Goal: Navigation & Orientation: Go to known website

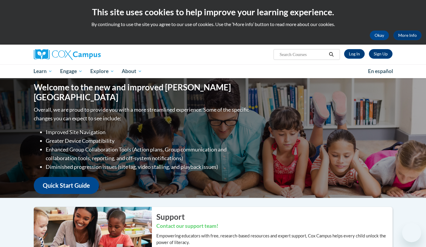
click at [349, 56] on link "Log In" at bounding box center [354, 54] width 21 height 10
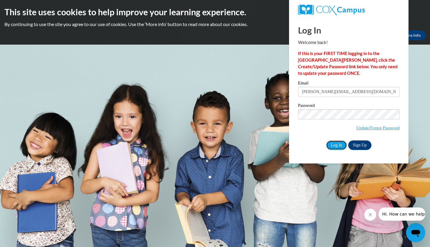
click at [338, 147] on input "Log In" at bounding box center [336, 145] width 21 height 10
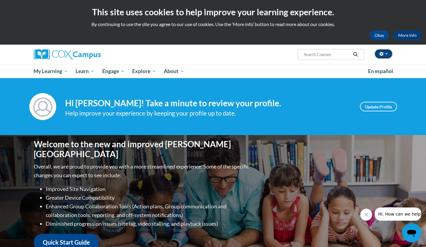
click at [382, 55] on icon "button" at bounding box center [381, 54] width 4 height 4
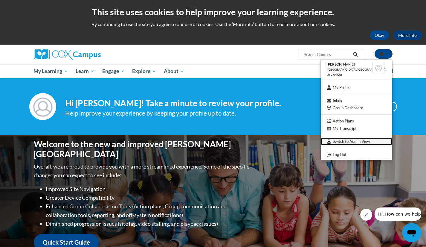
click at [355, 143] on link "Switch to Admin View" at bounding box center [356, 140] width 71 height 7
